Goal: Find specific page/section: Find specific page/section

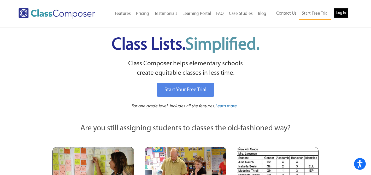
click at [338, 11] on link "Log In" at bounding box center [340, 13] width 15 height 10
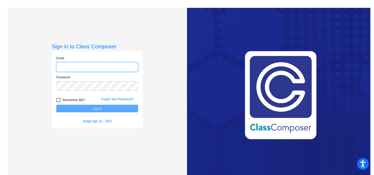
type input "[EMAIL_ADDRESS][DOMAIN_NAME]"
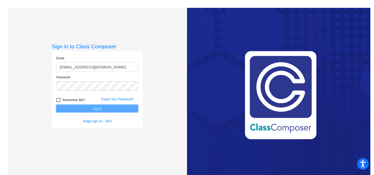
click at [107, 109] on button "Log In" at bounding box center [97, 109] width 82 height 8
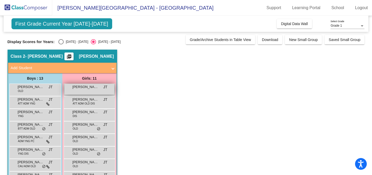
click at [95, 90] on div "[PERSON_NAME] JT lock do_not_disturb_alt" at bounding box center [89, 89] width 50 height 11
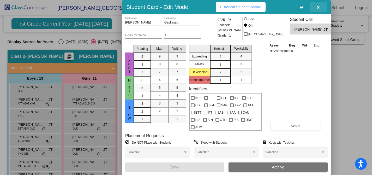
click at [318, 7] on icon "button" at bounding box center [318, 7] width 3 height 4
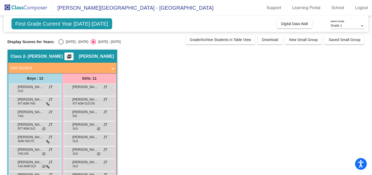
click at [60, 41] on div "Select an option" at bounding box center [60, 41] width 5 height 5
click at [61, 44] on input "[DATE] - [DATE]" at bounding box center [61, 44] width 0 height 0
radio input "true"
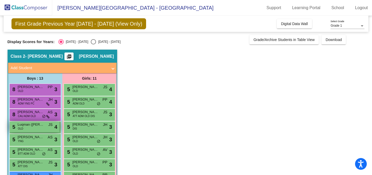
click at [33, 125] on span "Luqman ([PERSON_NAME] Heyawi) [PERSON_NAME]" at bounding box center [31, 124] width 26 height 5
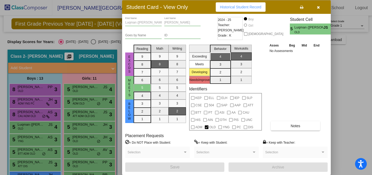
click at [318, 8] on icon "button" at bounding box center [318, 7] width 3 height 4
